Goal: Task Accomplishment & Management: Manage account settings

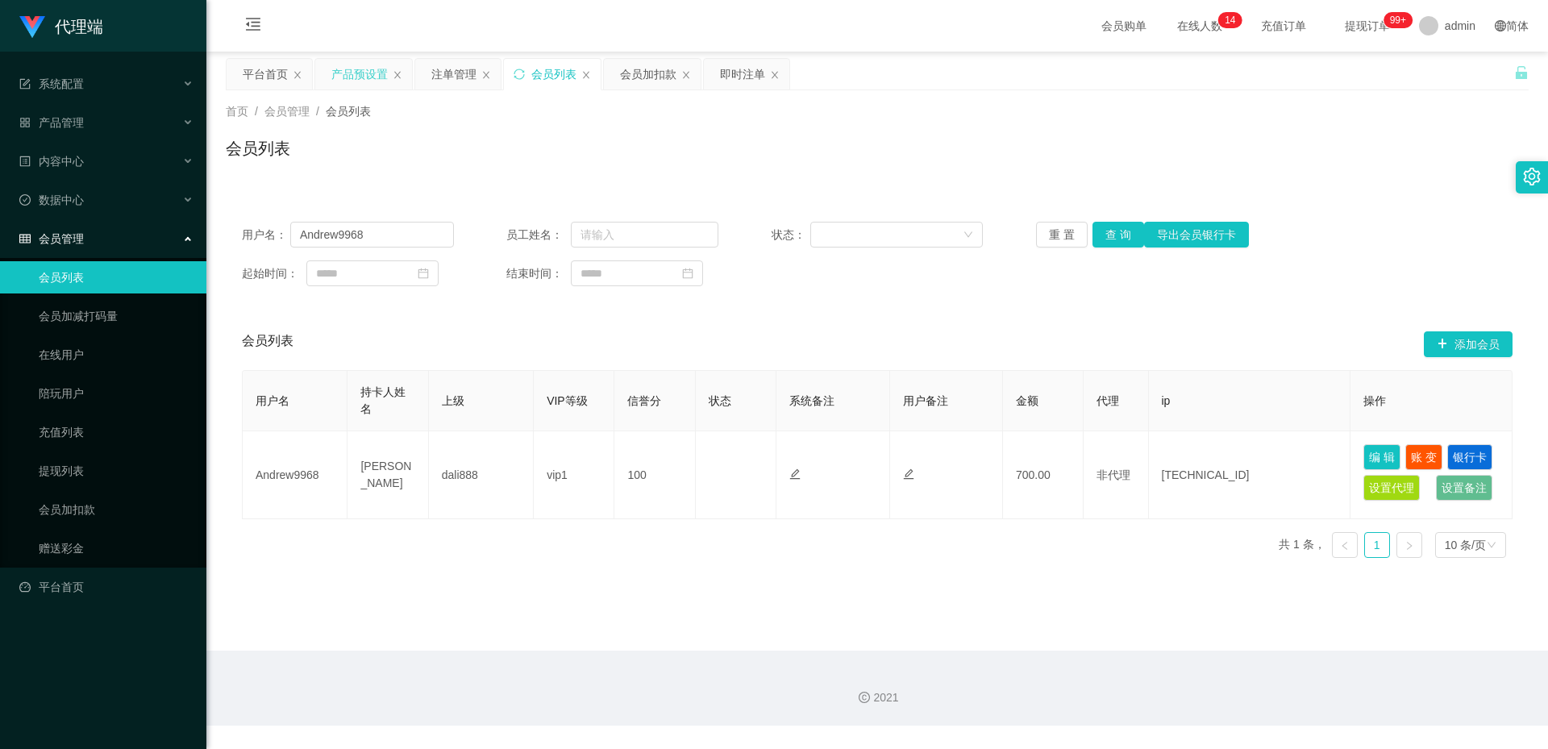
click at [361, 61] on div "产品预设置" at bounding box center [359, 74] width 56 height 31
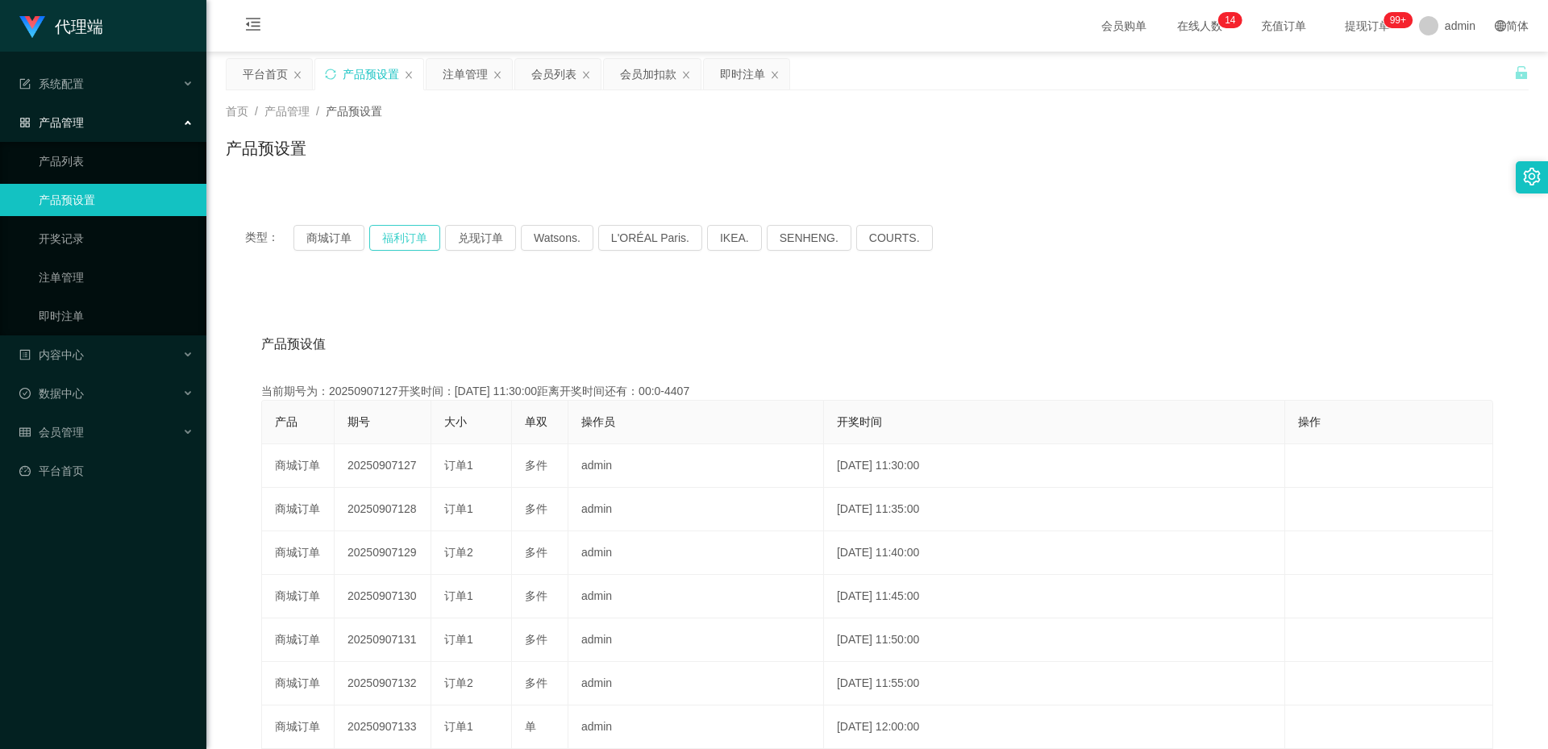
click at [404, 237] on button "福利订单" at bounding box center [404, 238] width 71 height 26
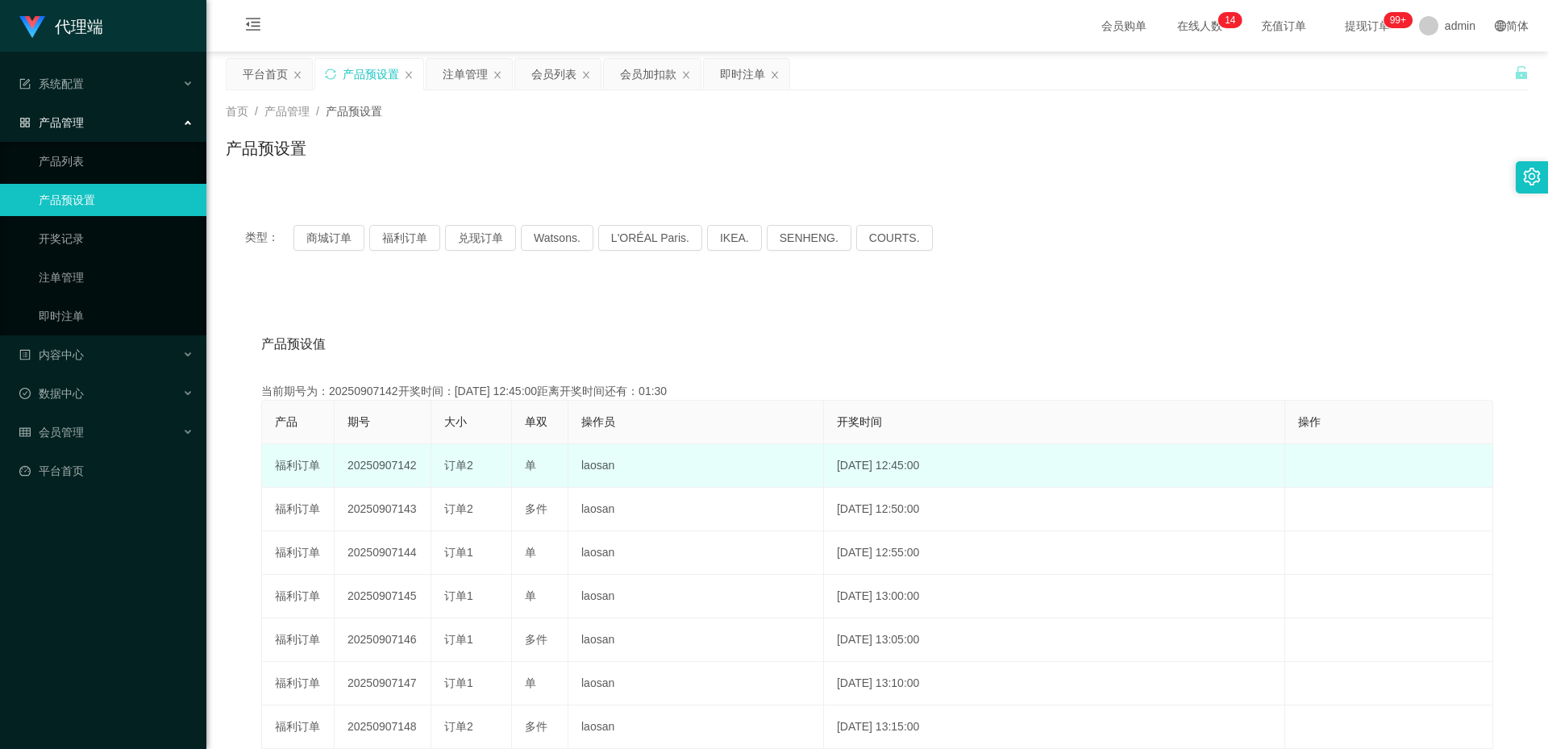
click at [404, 469] on td "20250907142" at bounding box center [383, 466] width 97 height 44
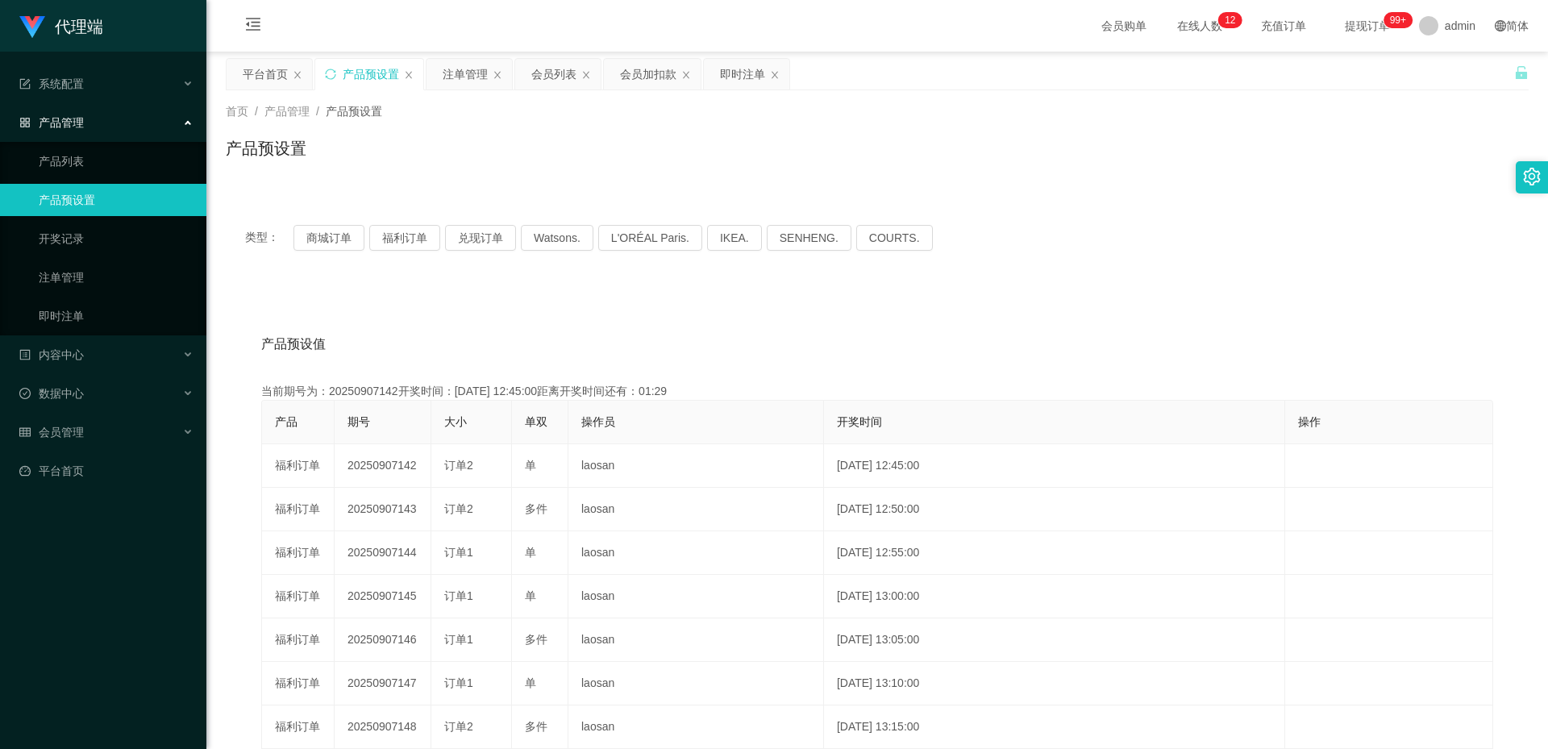
copy td "20250907142"
click at [469, 77] on div "注单管理" at bounding box center [465, 74] width 45 height 31
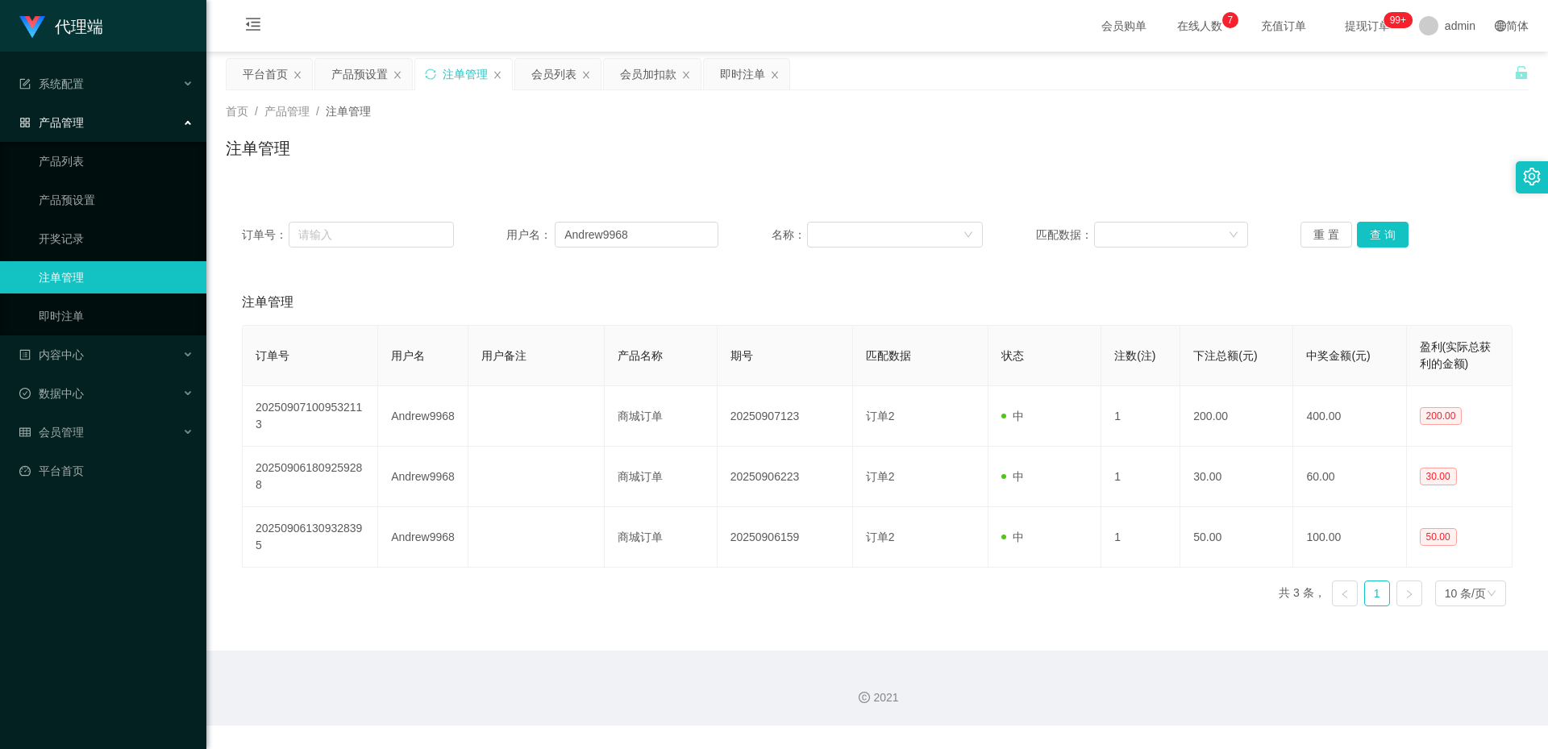
click at [643, 248] on div "订单号： 用户名： Andrew9968 名称： 匹配数据： 重 置 查 询" at bounding box center [877, 235] width 1303 height 58
click at [642, 242] on input "Andrew9968" at bounding box center [637, 235] width 164 height 26
paste input "Renchuanqing"
type input "Renchuanqing"
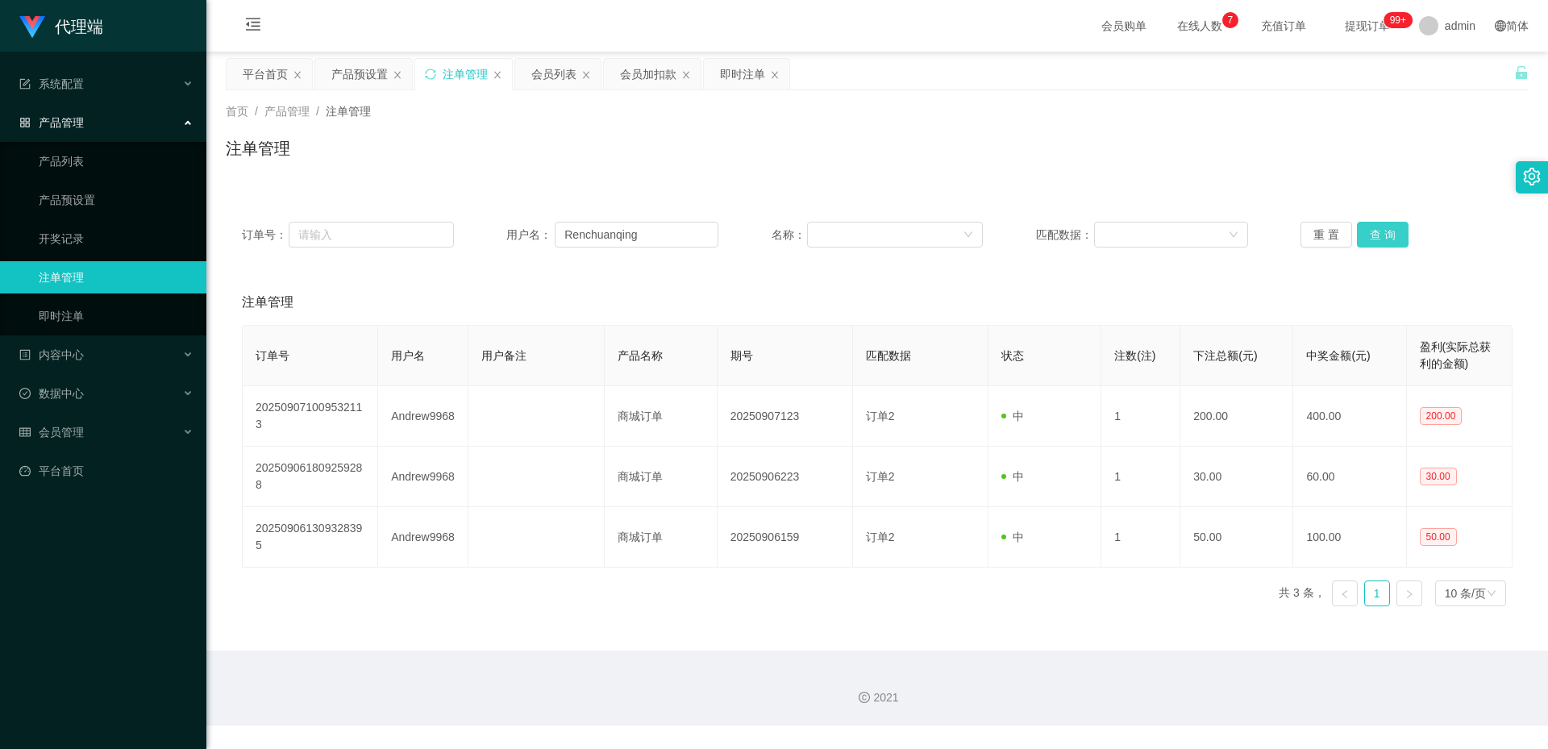
click at [1378, 235] on button "查 询" at bounding box center [1383, 235] width 52 height 26
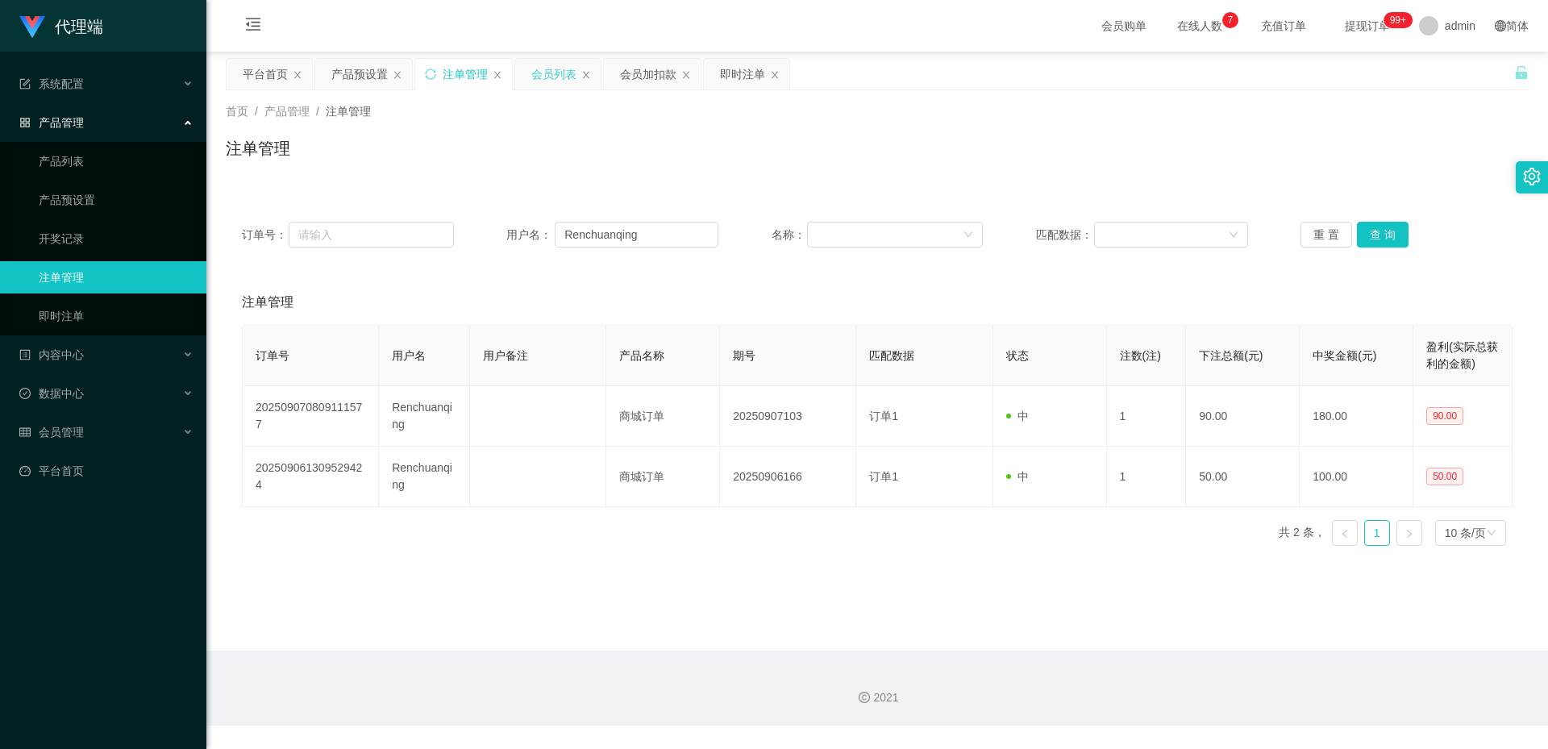
click at [573, 80] on div "会员列表" at bounding box center [553, 74] width 45 height 31
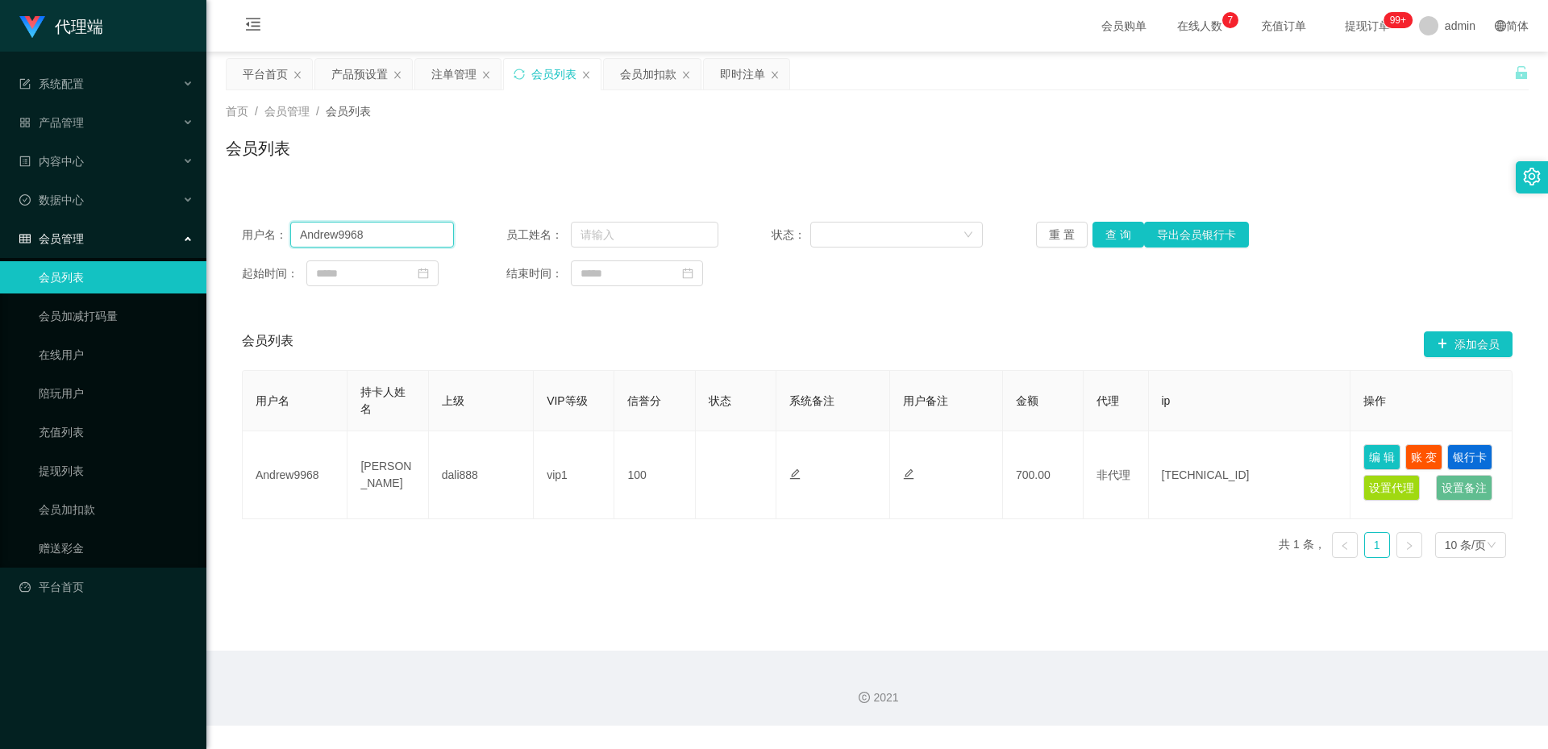
click at [422, 227] on input "Andrew9968" at bounding box center [372, 235] width 164 height 26
paste input "Renchuanqing"
type input "Renchuanqing"
click at [1110, 230] on button "查 询" at bounding box center [1119, 235] width 52 height 26
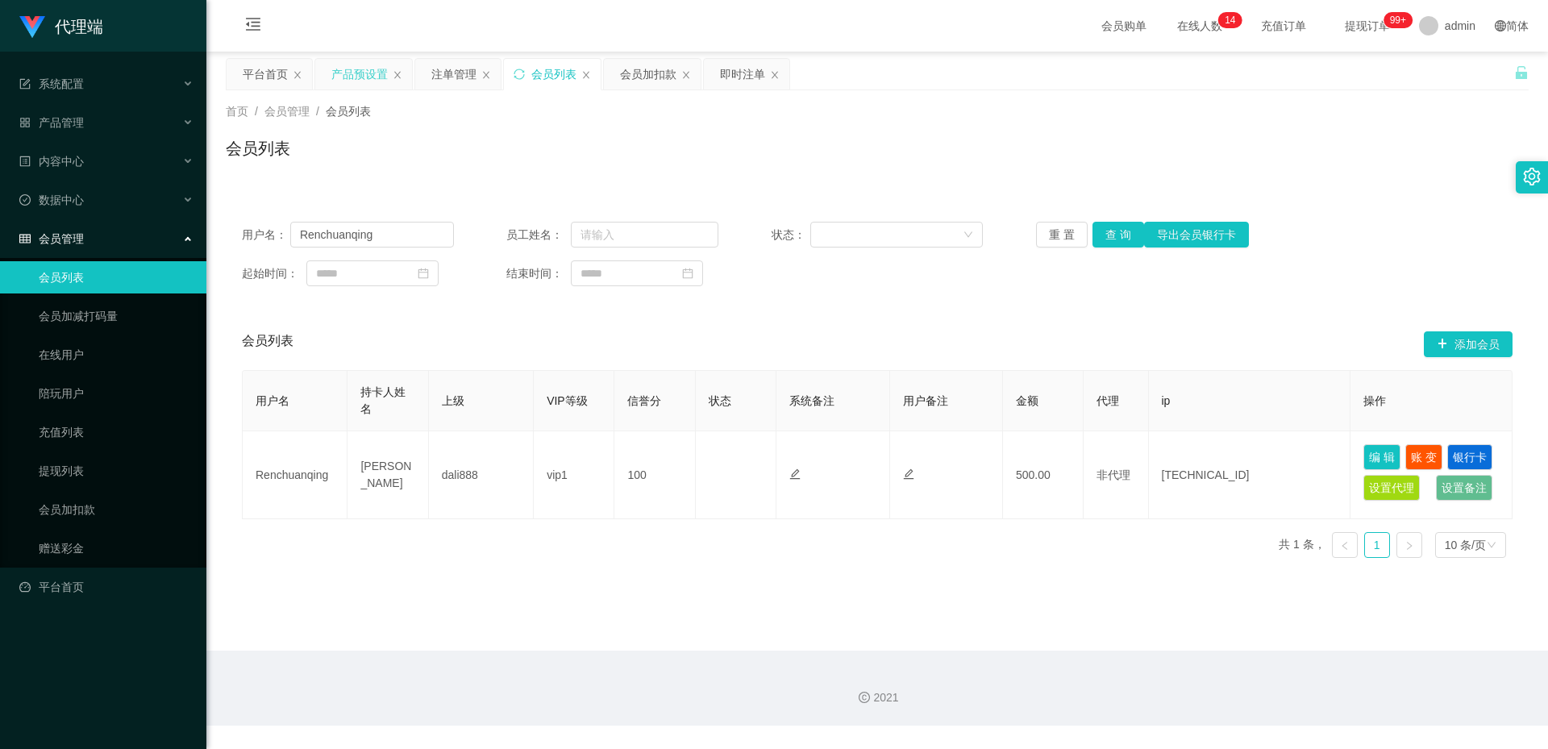
click at [354, 77] on div "产品预设置" at bounding box center [359, 74] width 56 height 31
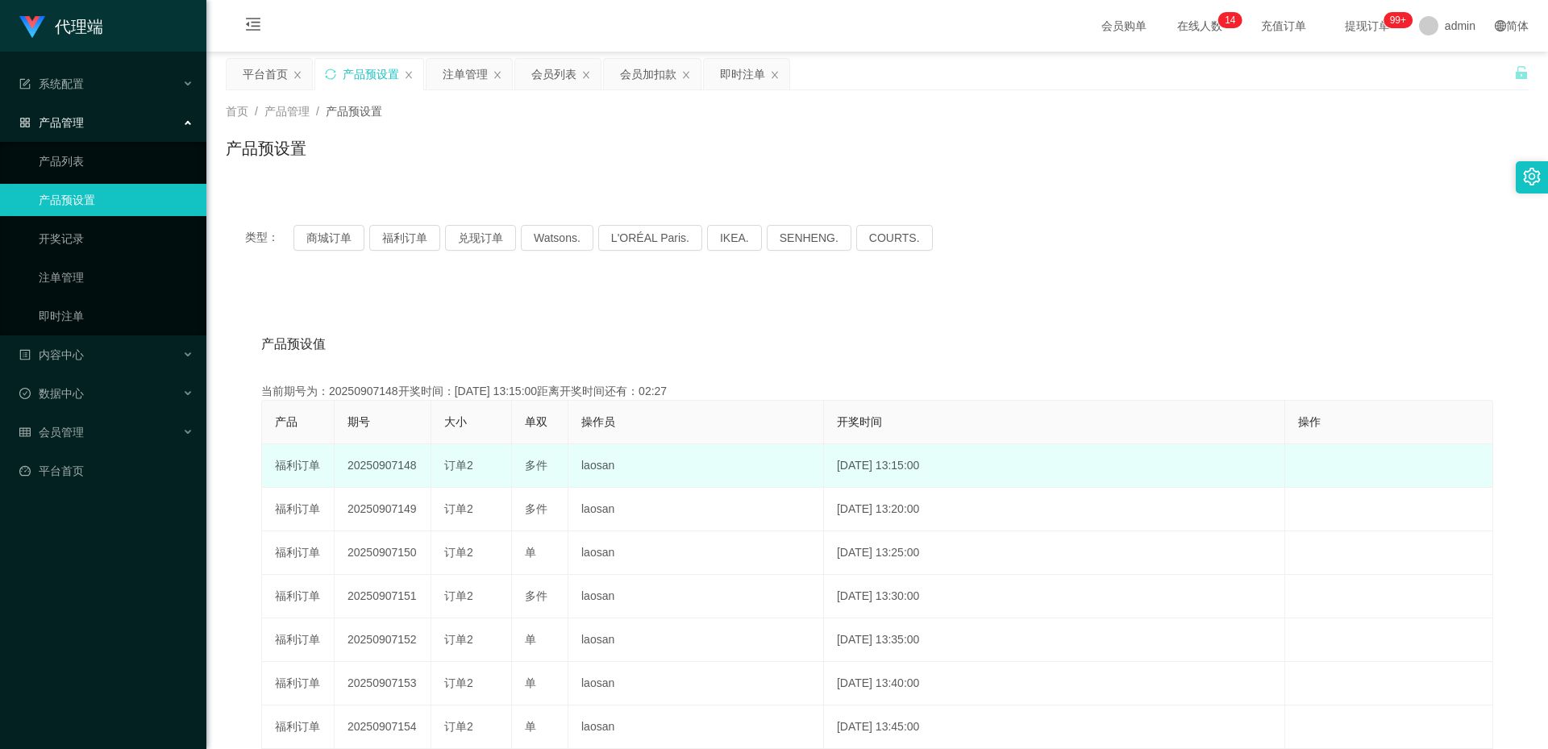
click at [395, 457] on td "20250907148" at bounding box center [383, 466] width 97 height 44
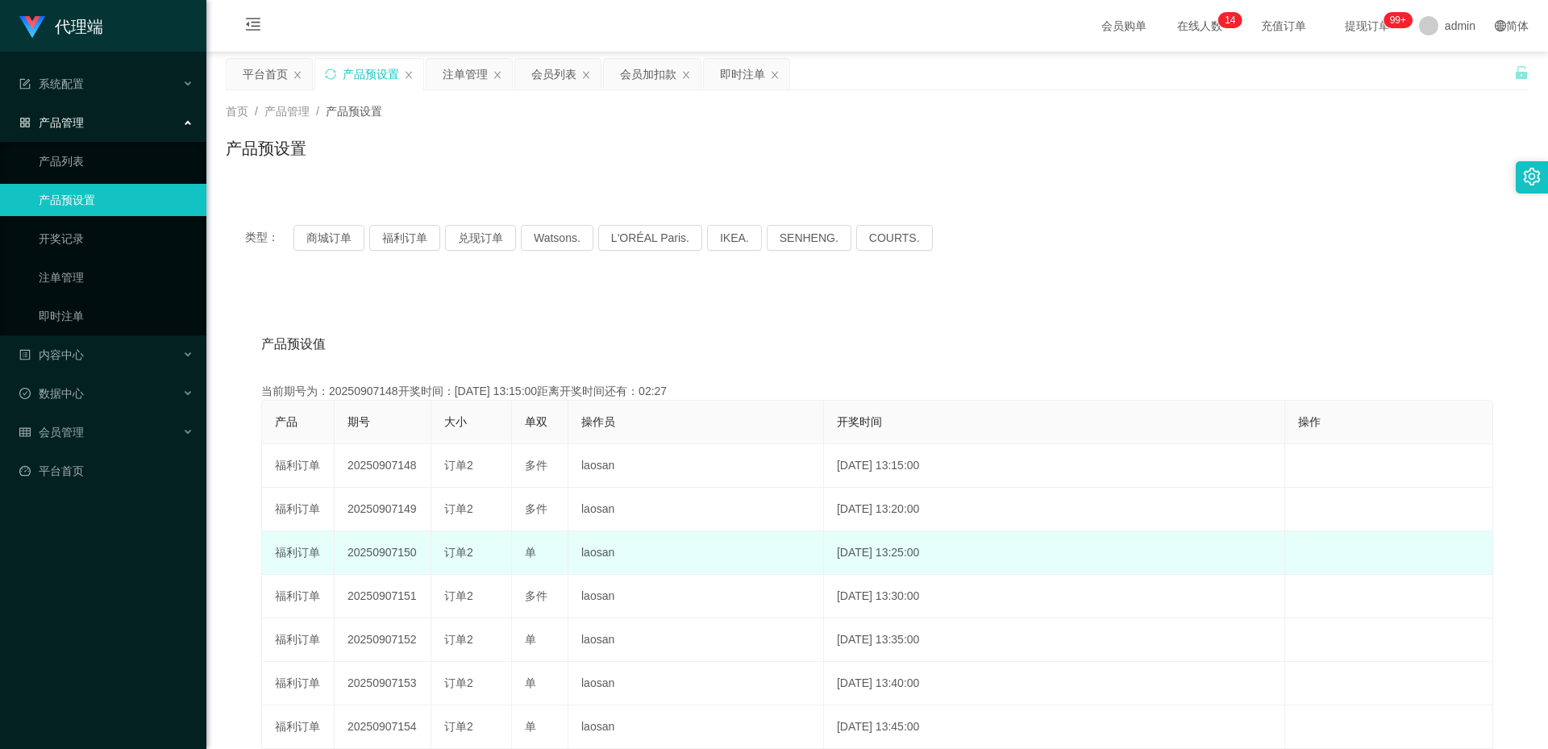
copy td "20250907148"
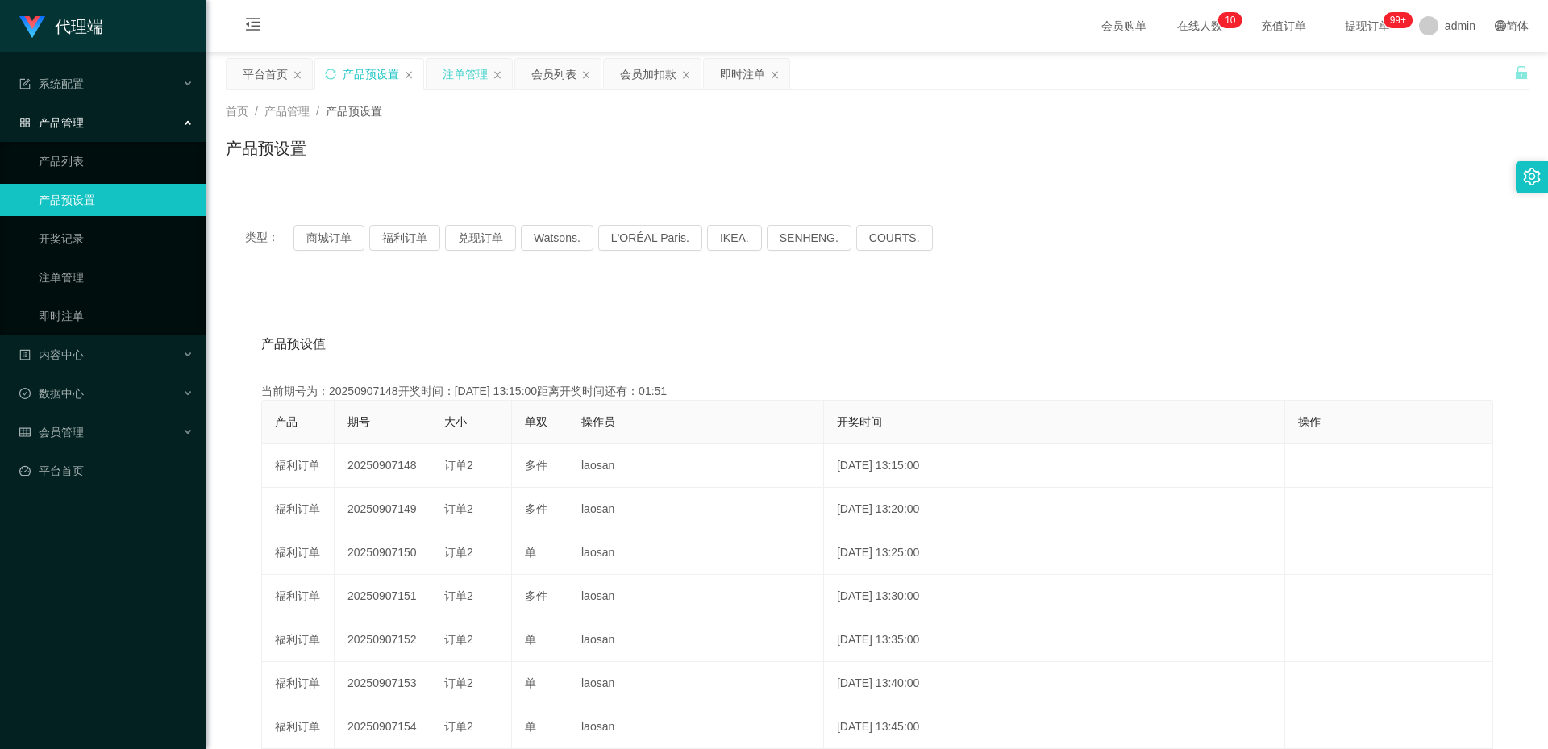
click at [491, 84] on div "注单管理" at bounding box center [469, 74] width 85 height 31
click at [471, 70] on div "注单管理" at bounding box center [465, 74] width 45 height 31
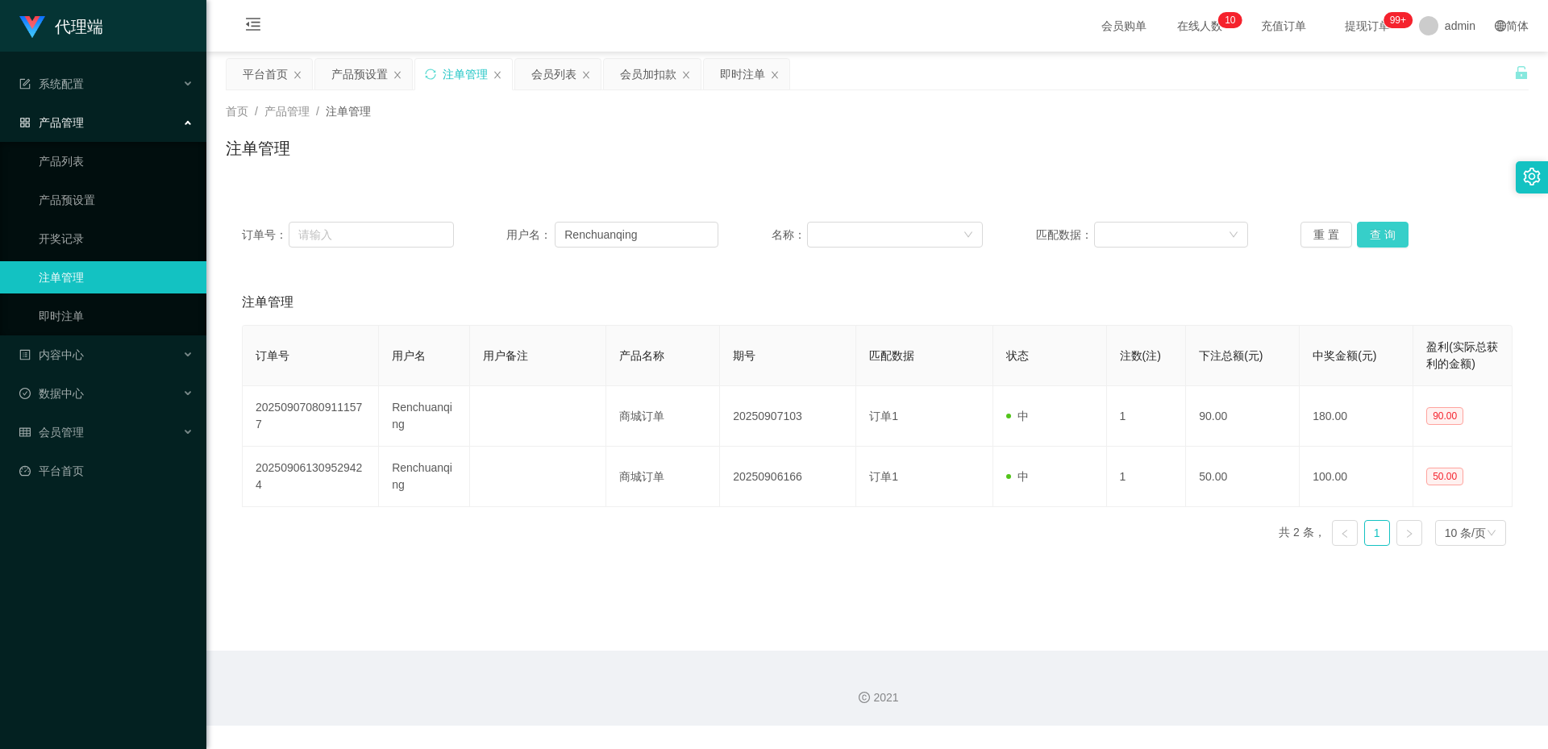
click at [1385, 235] on button "查 询" at bounding box center [1383, 235] width 52 height 26
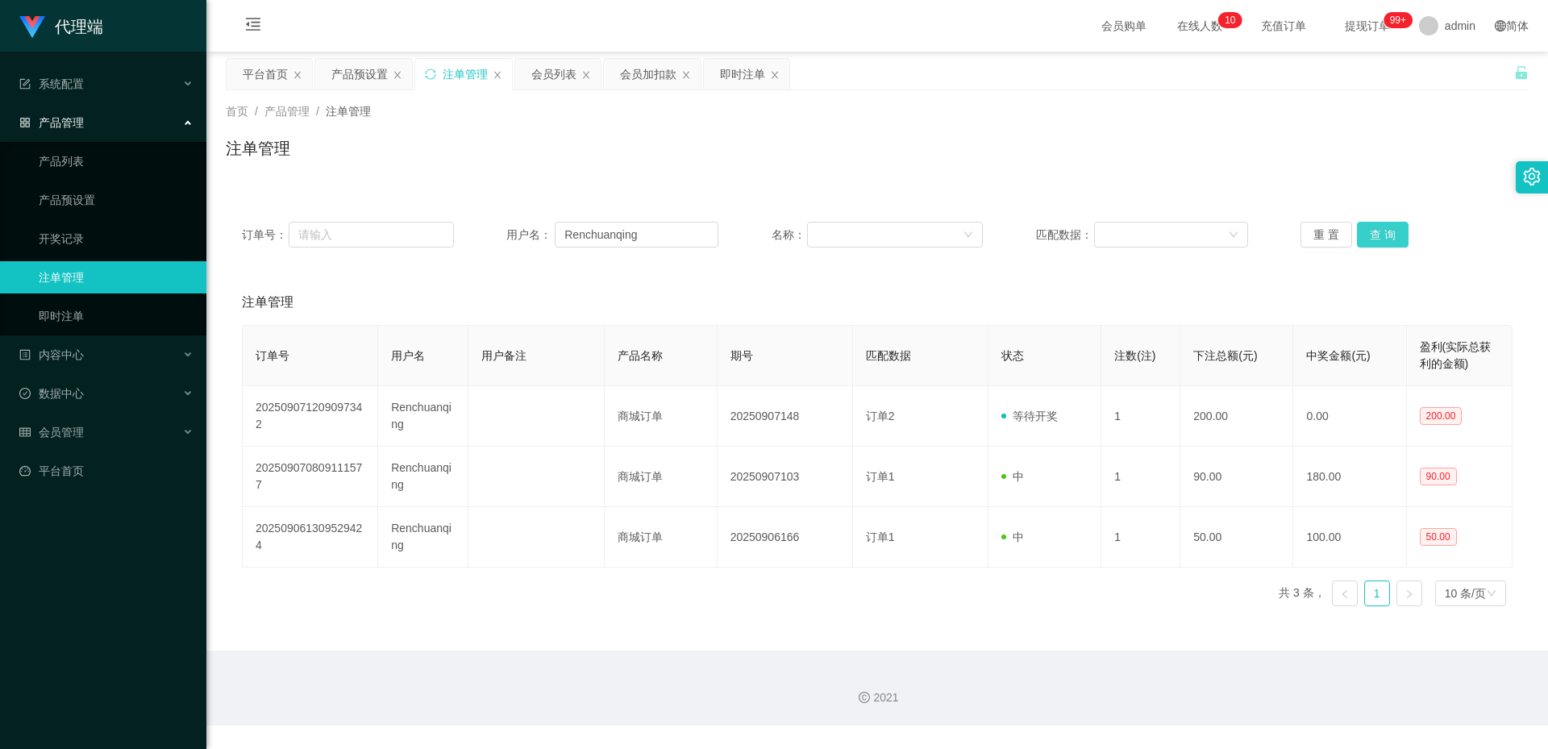
click at [1395, 226] on button "查 询" at bounding box center [1383, 235] width 52 height 26
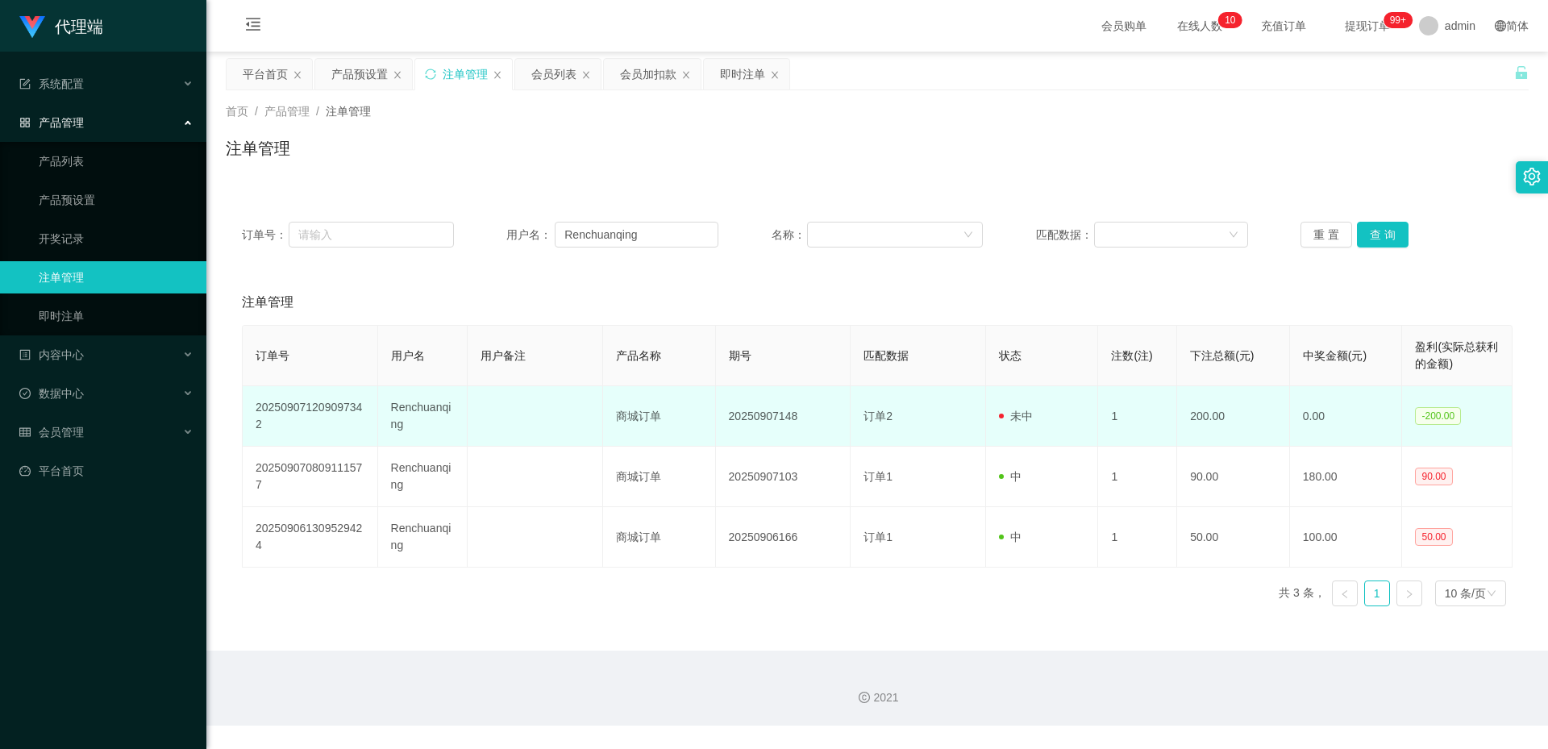
click at [429, 411] on td "Renchuanqing" at bounding box center [423, 416] width 90 height 60
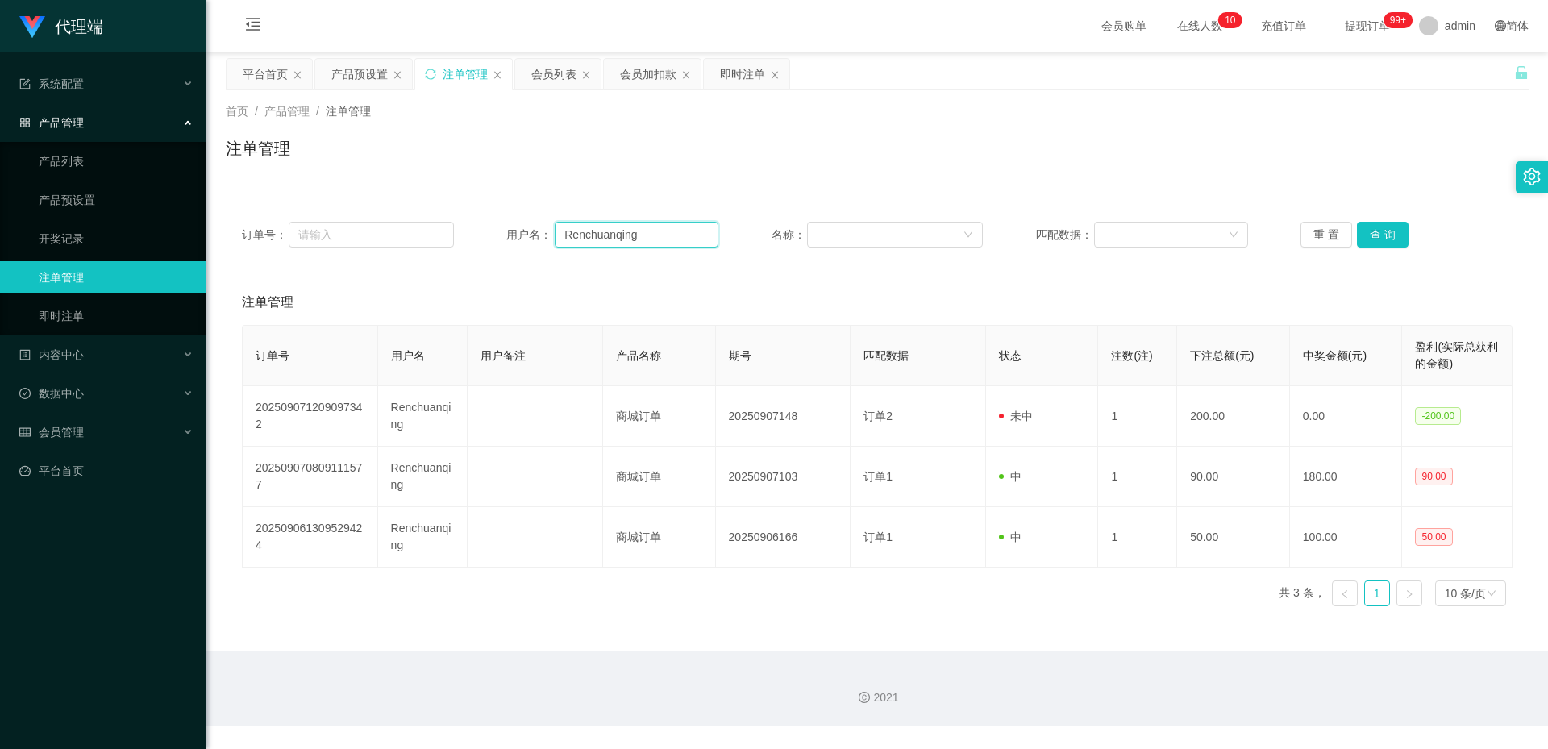
click at [627, 232] on input "Renchuanqing" at bounding box center [637, 235] width 164 height 26
click at [658, 80] on div "会员加扣款" at bounding box center [648, 74] width 56 height 31
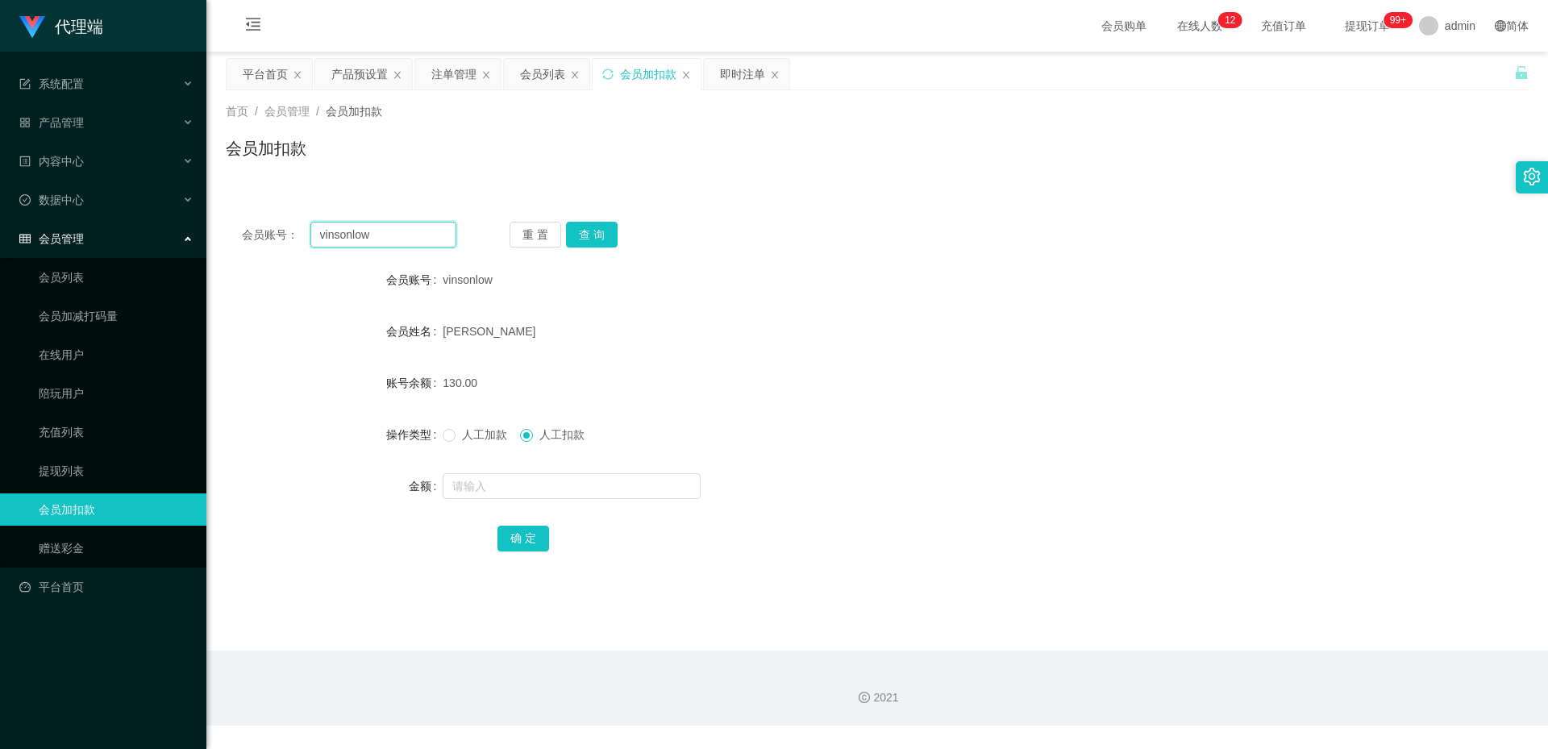
click at [389, 246] on input "vinsonlow" at bounding box center [383, 235] width 146 height 26
paste input "Renchuanqing"
type input "Renchuanqing"
click at [584, 231] on button "查 询" at bounding box center [592, 235] width 52 height 26
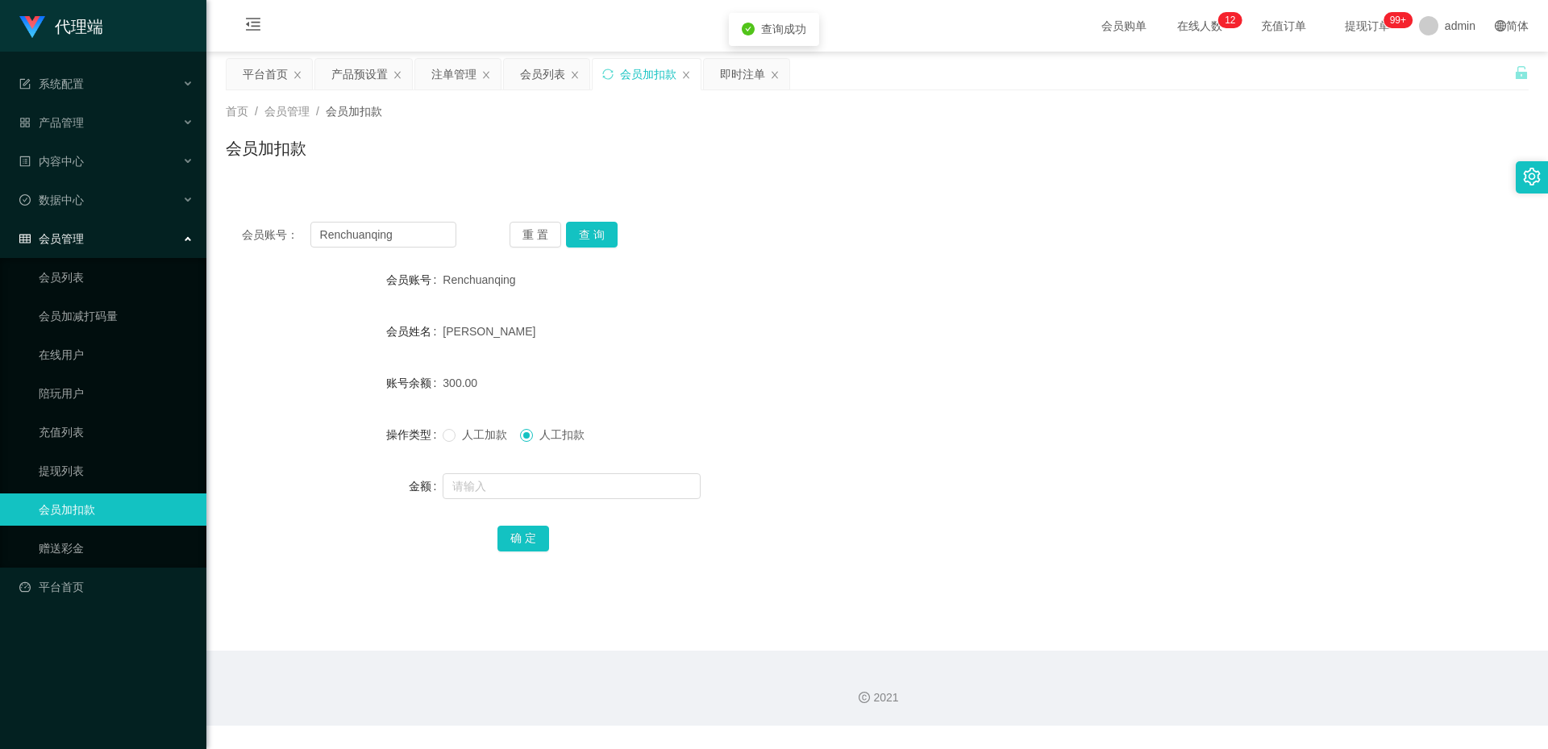
click at [484, 439] on span "人工加款" at bounding box center [485, 434] width 58 height 13
click at [485, 482] on input "text" at bounding box center [572, 486] width 258 height 26
type input "400"
click at [530, 527] on button "确 定" at bounding box center [524, 539] width 52 height 26
click at [596, 231] on button "查 询" at bounding box center [592, 235] width 52 height 26
